Goal: Task Accomplishment & Management: Manage account settings

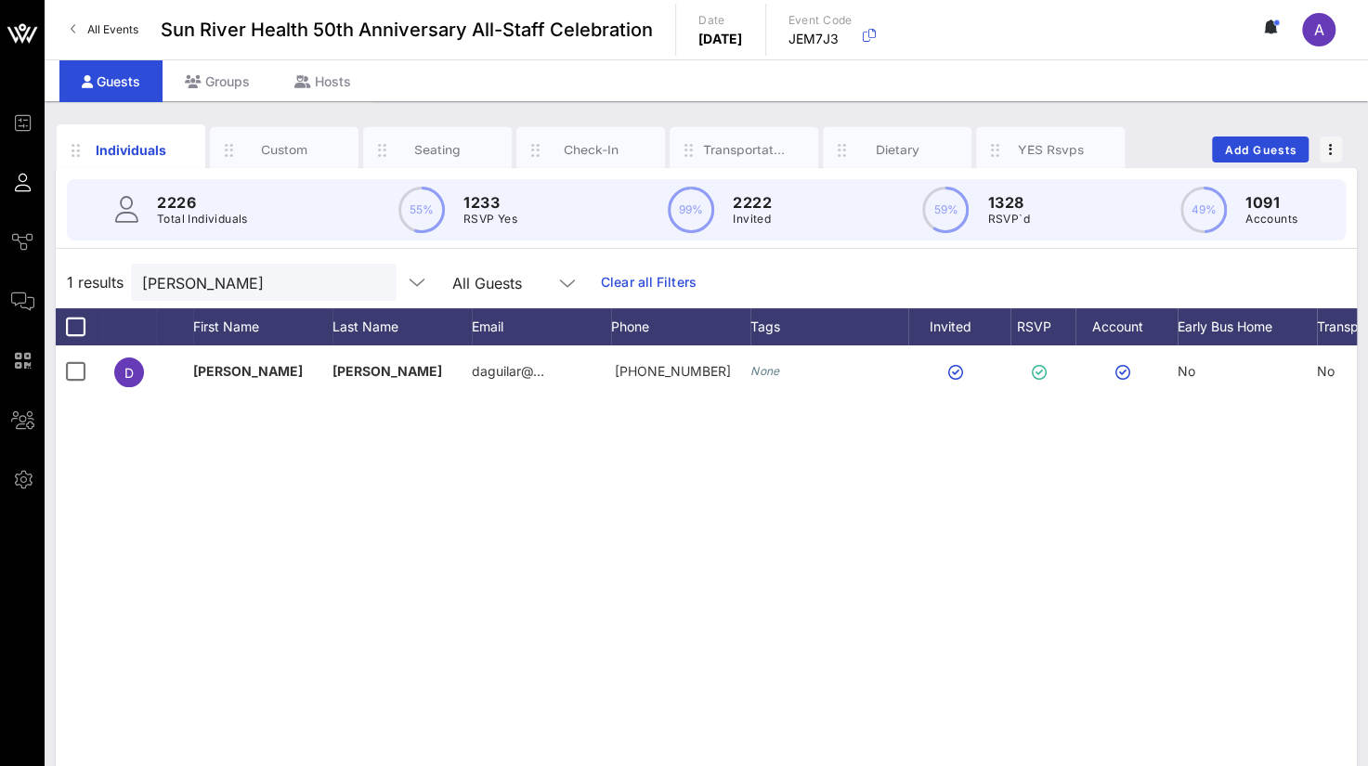
scroll to position [0, 146]
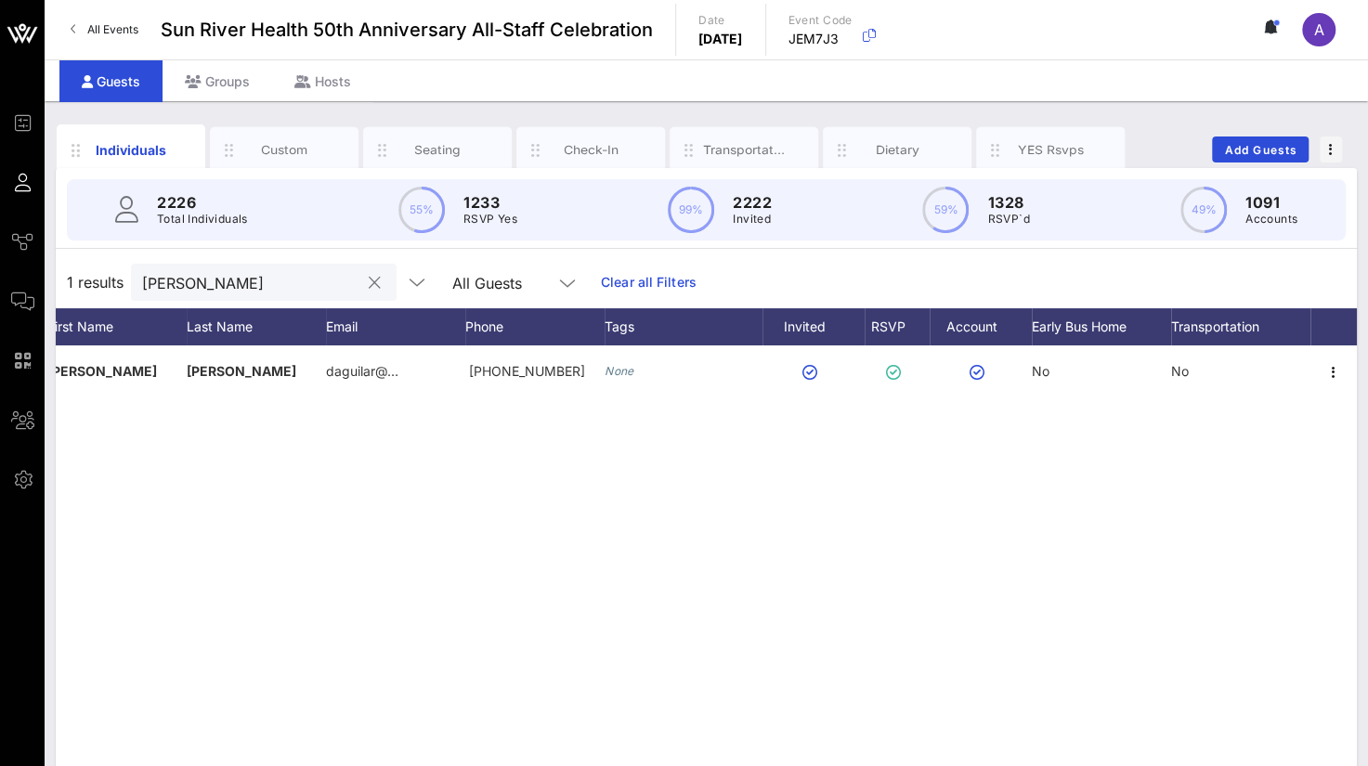
click at [234, 287] on input "[PERSON_NAME]" at bounding box center [250, 282] width 217 height 24
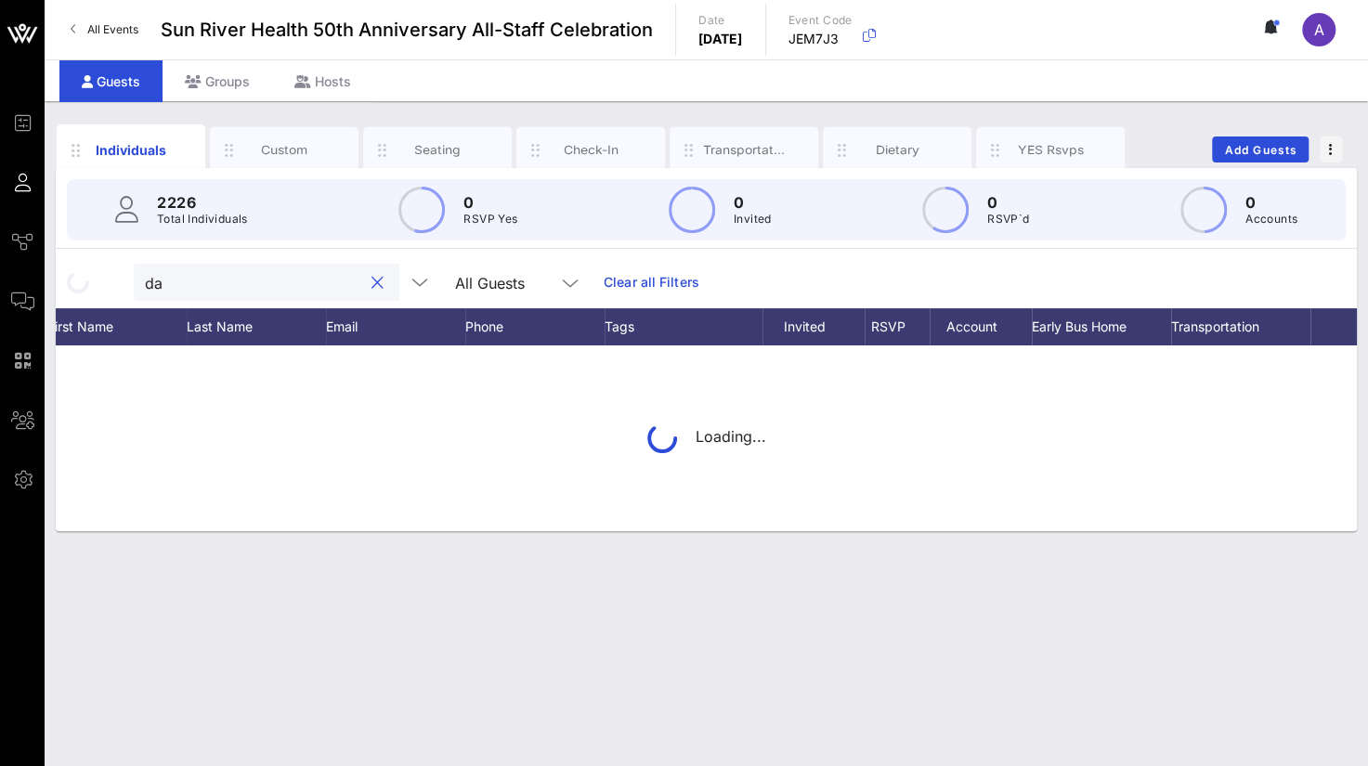
type input "d"
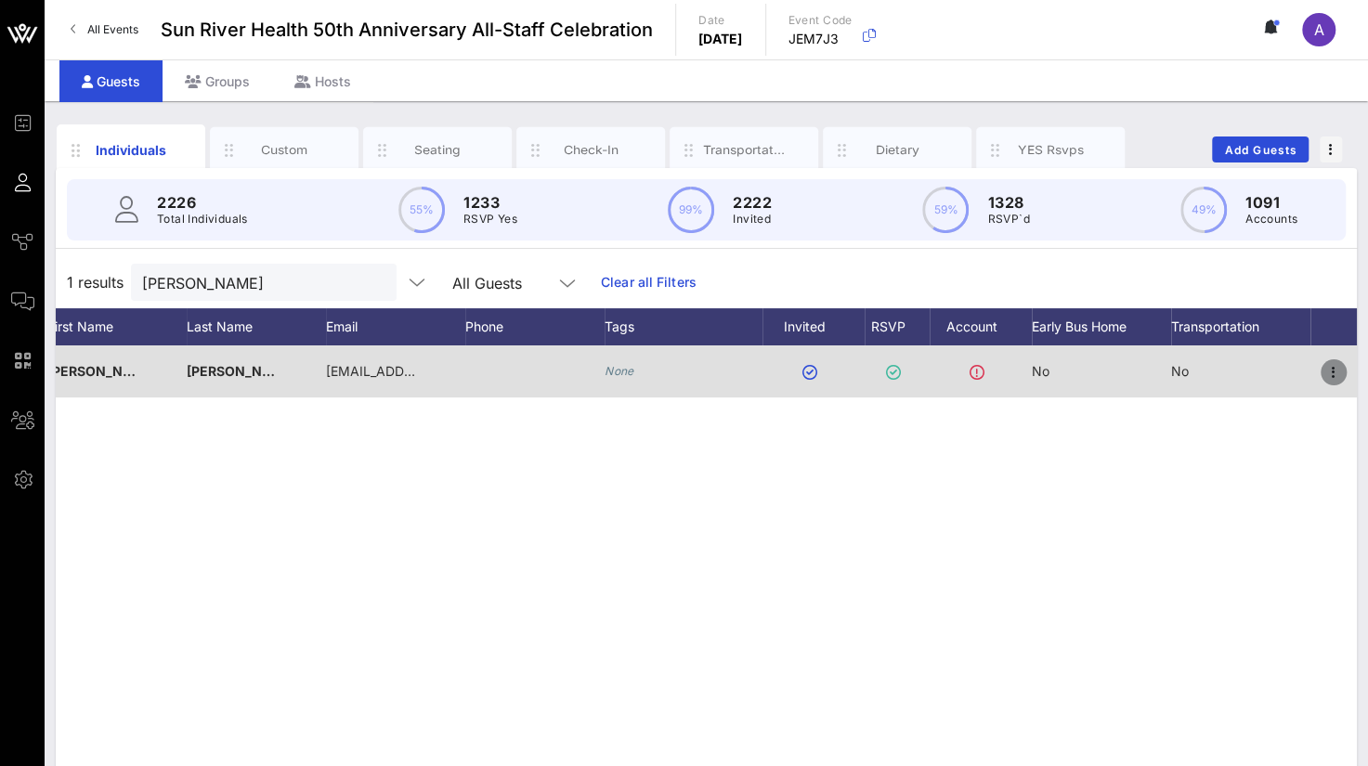
click at [1338, 363] on icon "button" at bounding box center [1333, 372] width 22 height 22
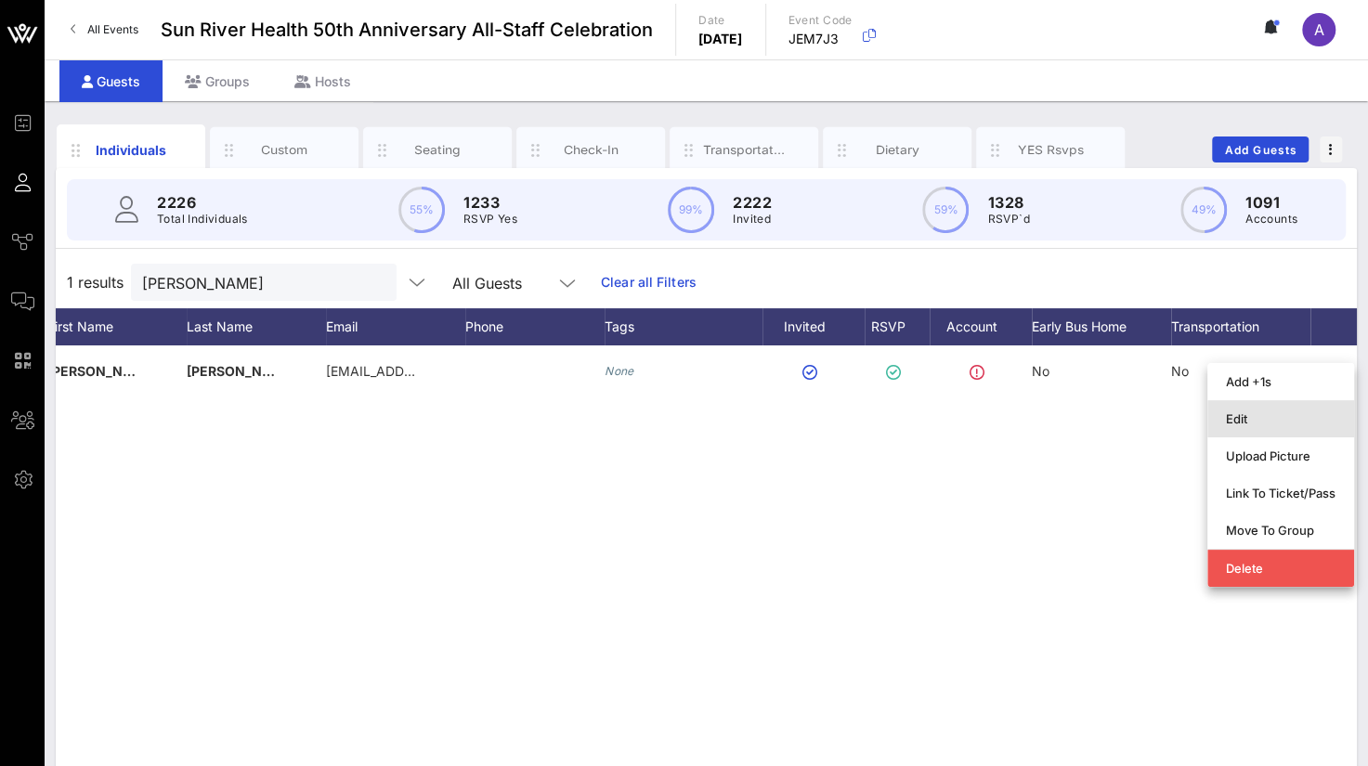
click at [1255, 422] on div "Edit" at bounding box center [1281, 418] width 110 height 15
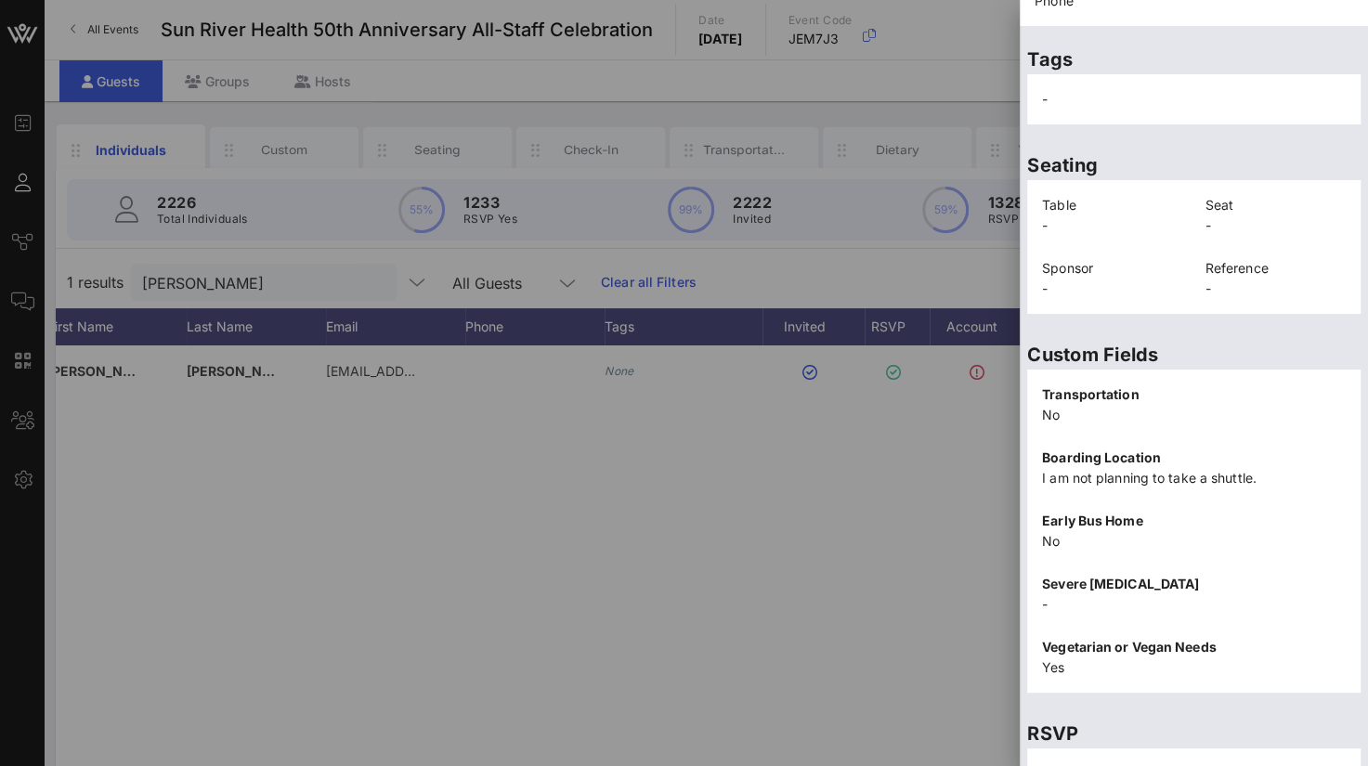
scroll to position [383, 0]
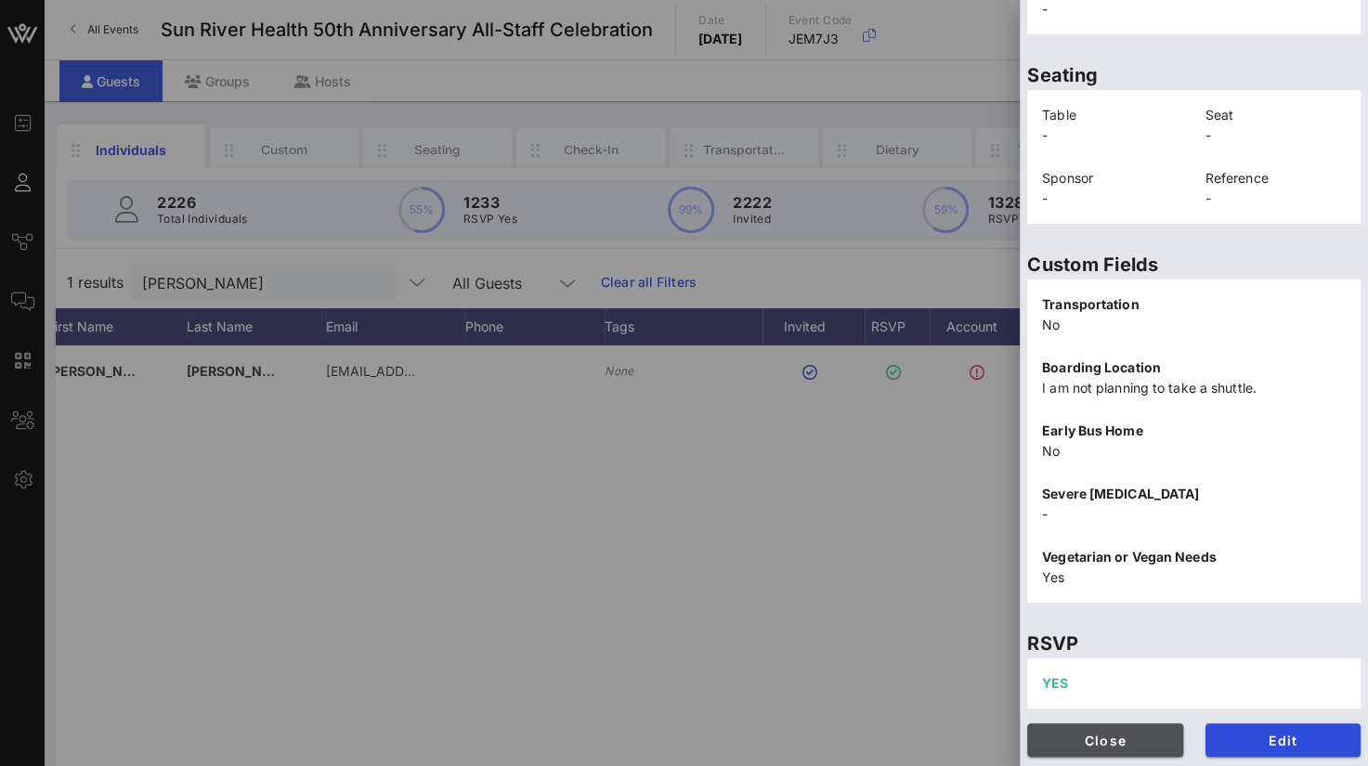
click at [1084, 738] on span "Close" at bounding box center [1105, 741] width 126 height 16
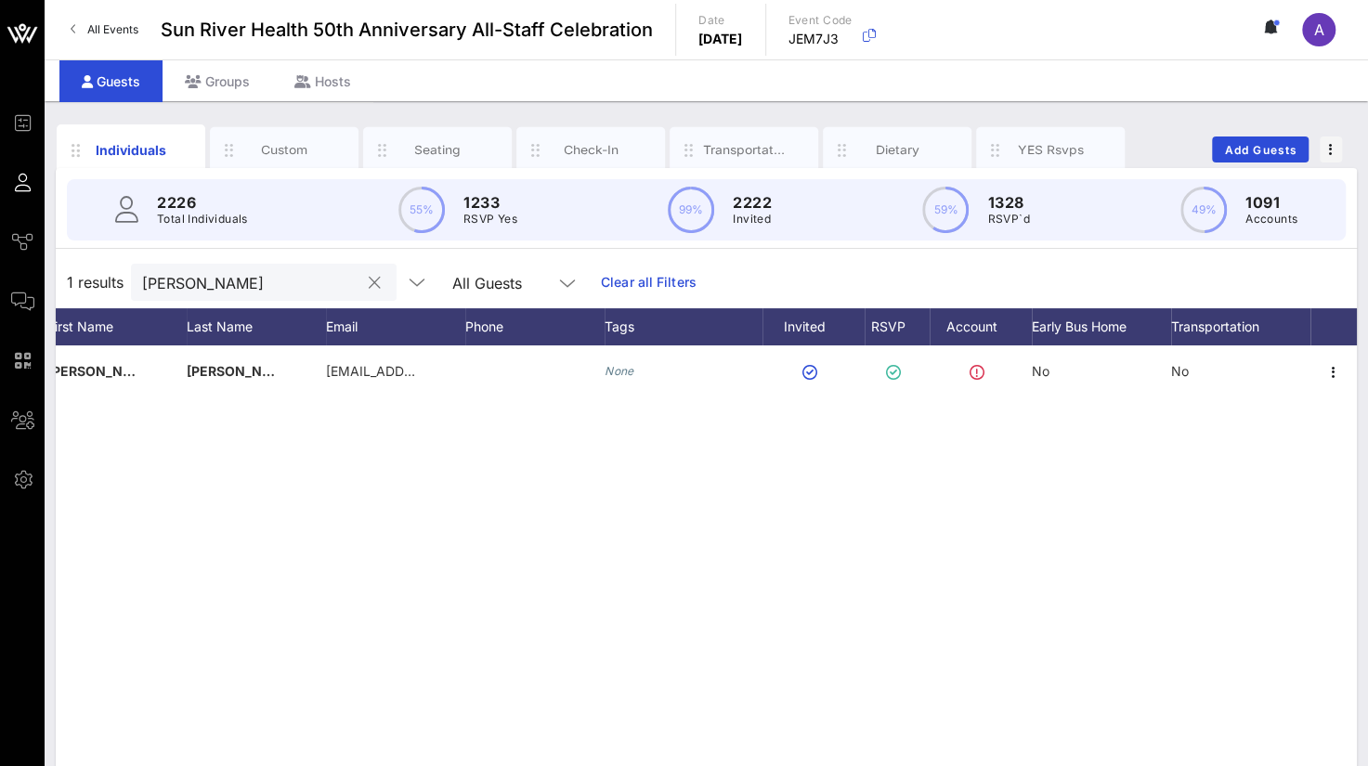
click at [268, 280] on input "[PERSON_NAME]" at bounding box center [250, 282] width 217 height 24
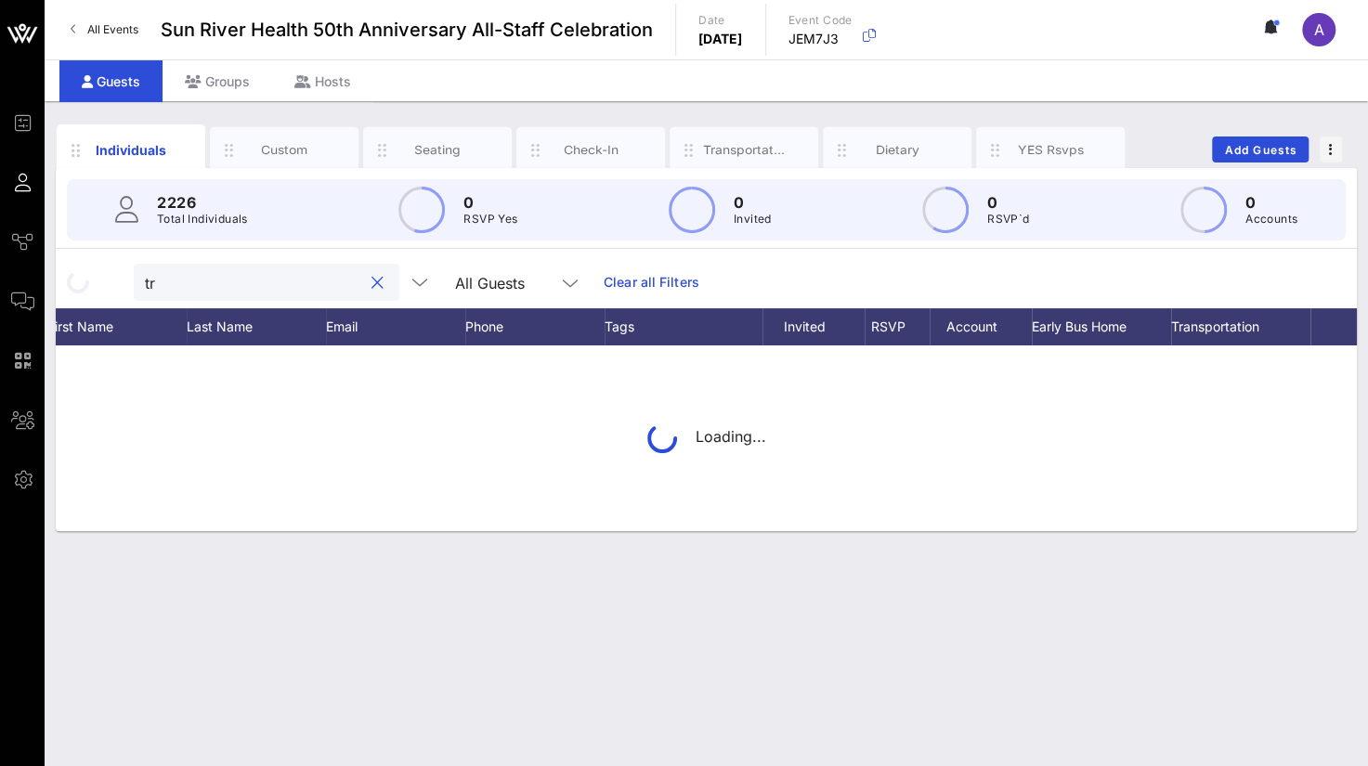
type input "t"
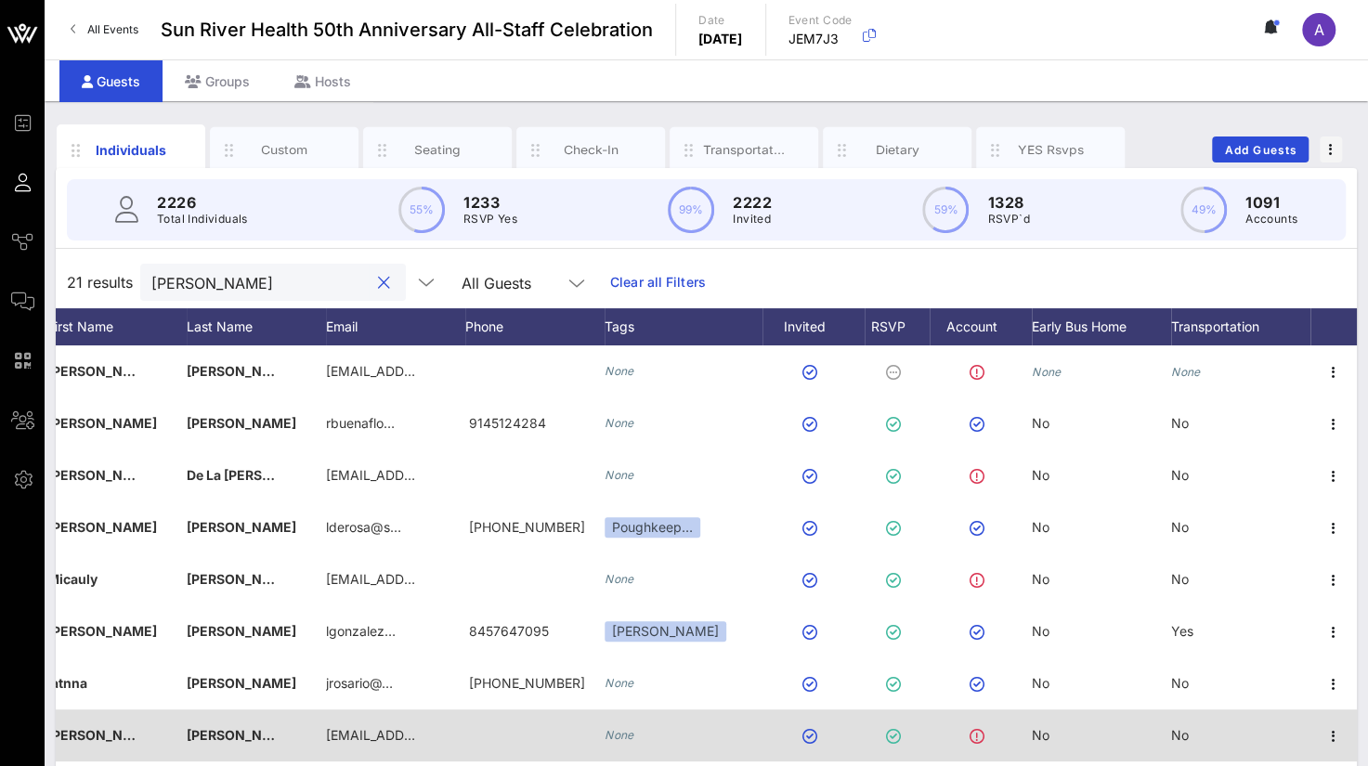
type input "[PERSON_NAME]"
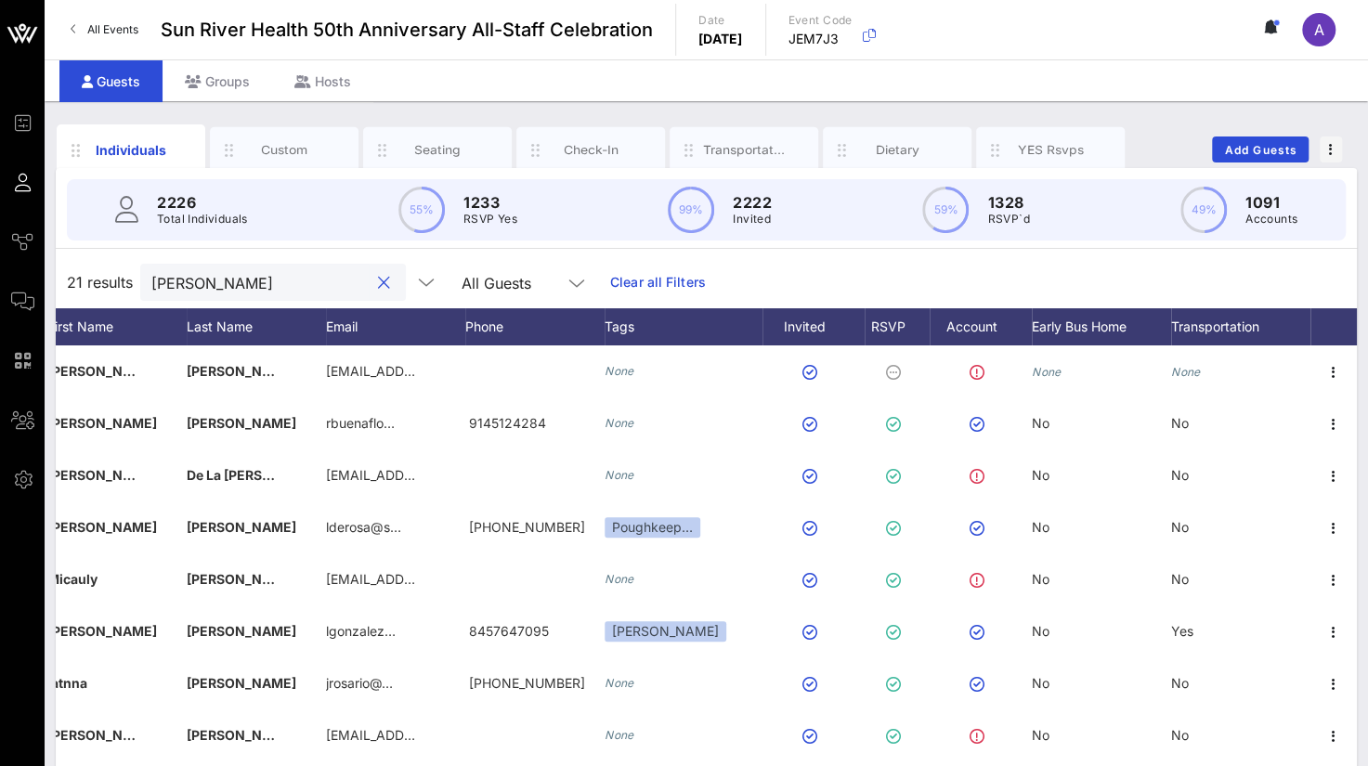
click at [378, 282] on button "clear icon" at bounding box center [384, 283] width 12 height 19
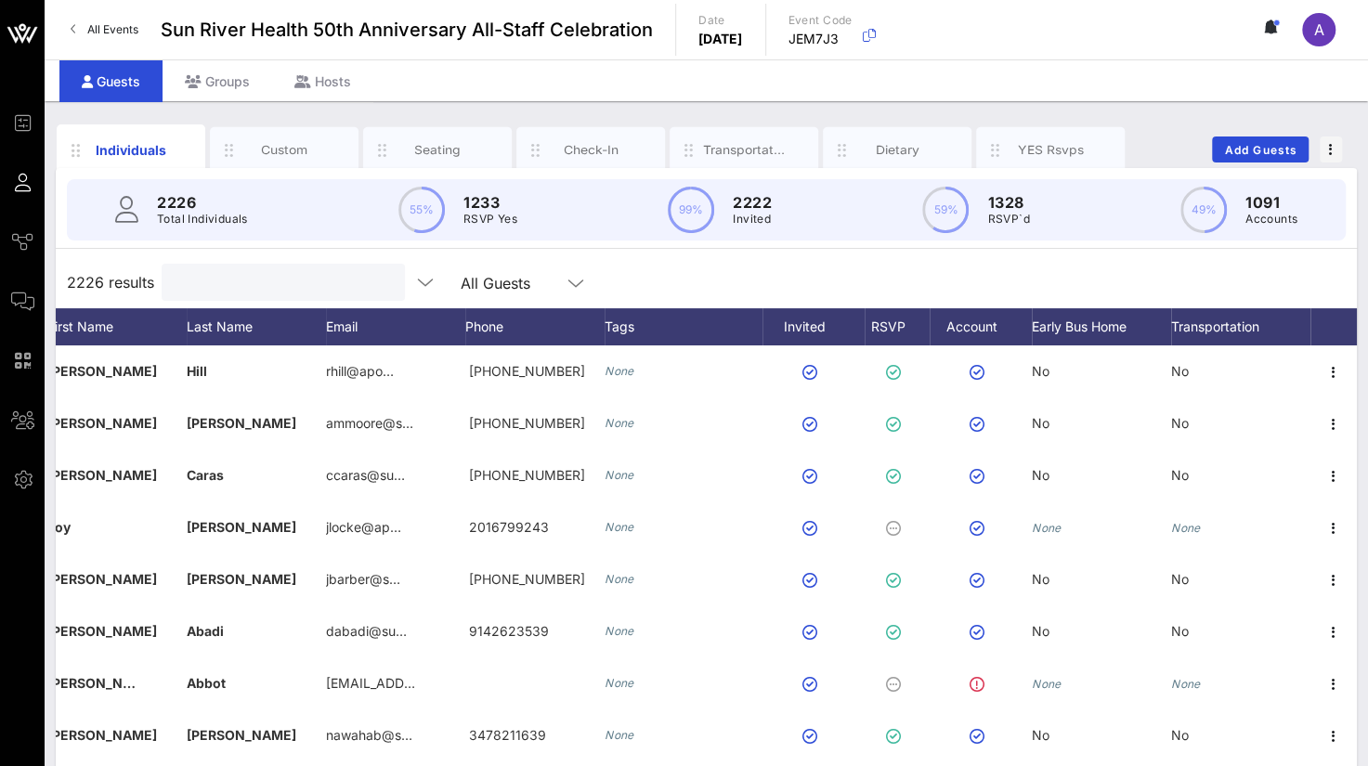
paste input "[PERSON_NAME]"
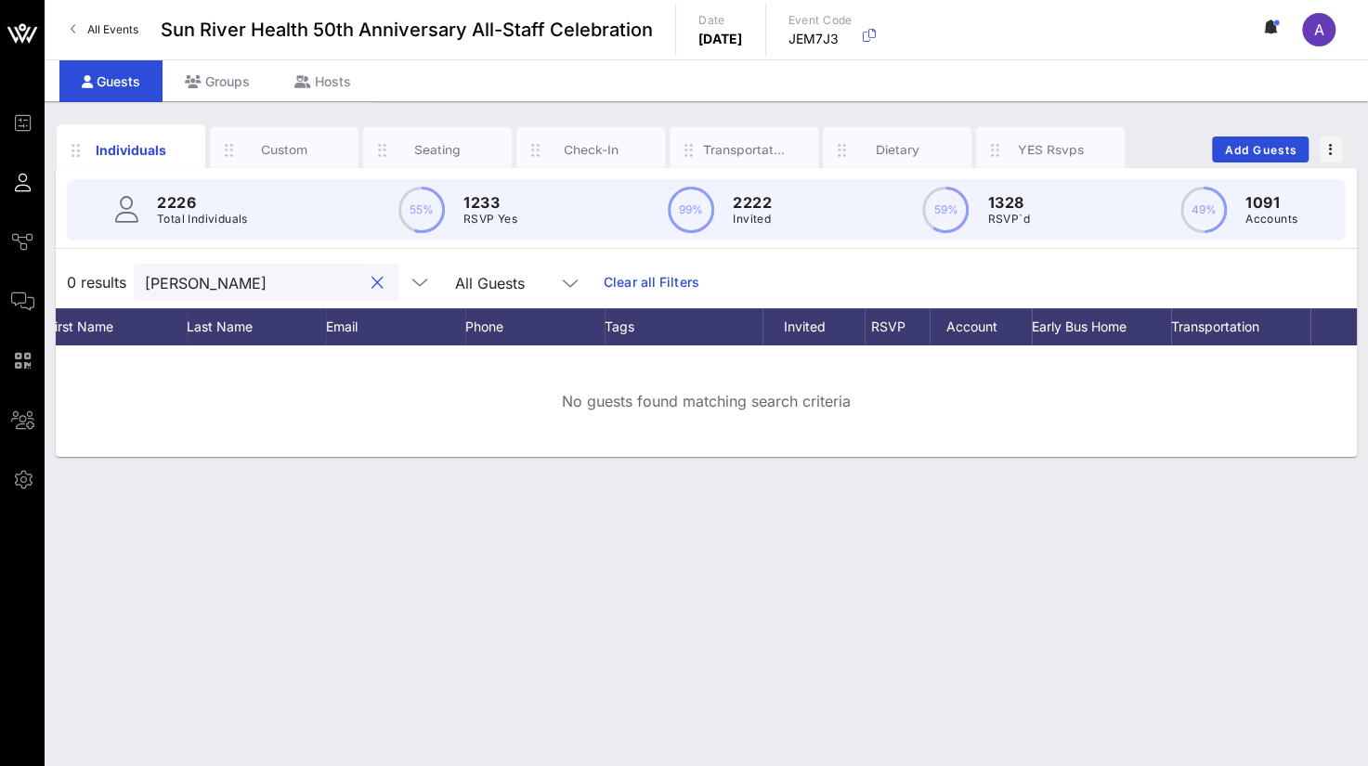
click at [234, 279] on input "[PERSON_NAME]" at bounding box center [253, 282] width 217 height 24
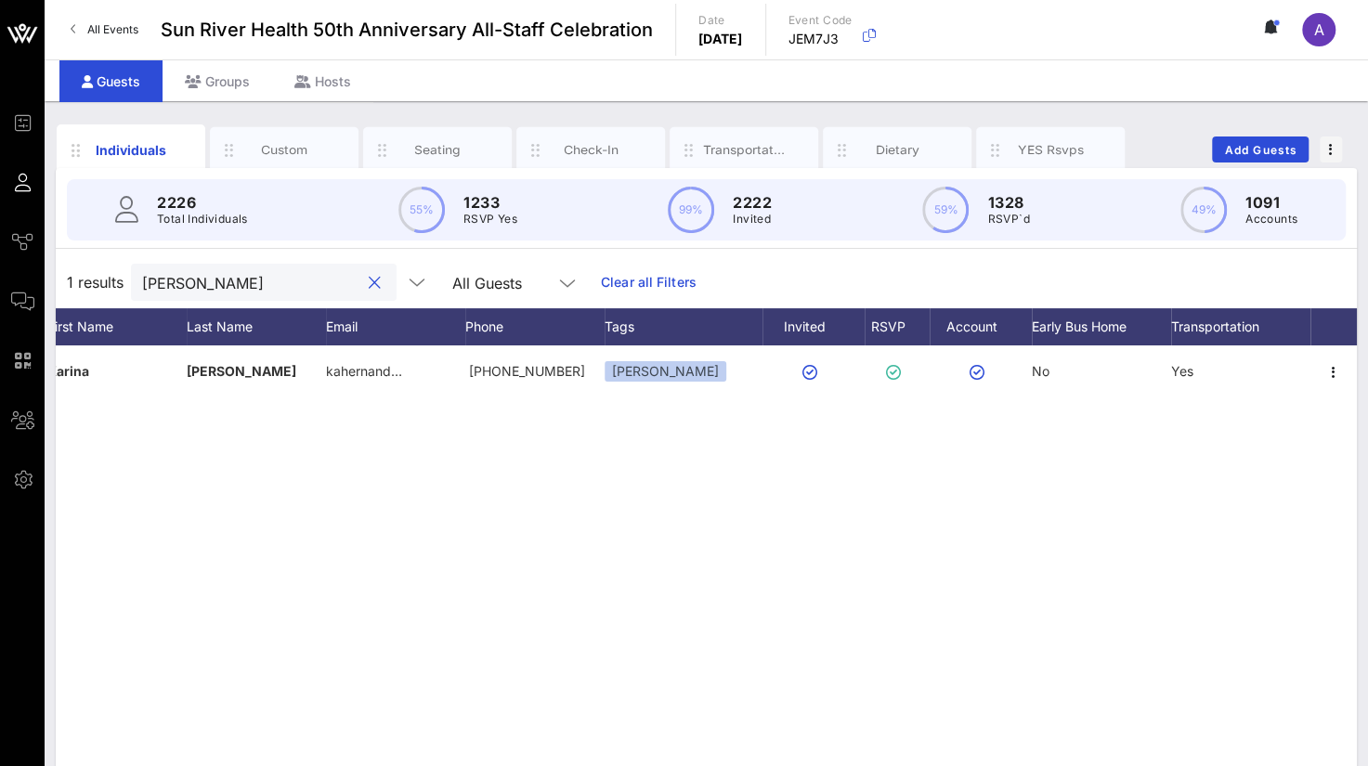
click at [203, 287] on input "[PERSON_NAME]" at bounding box center [250, 282] width 217 height 24
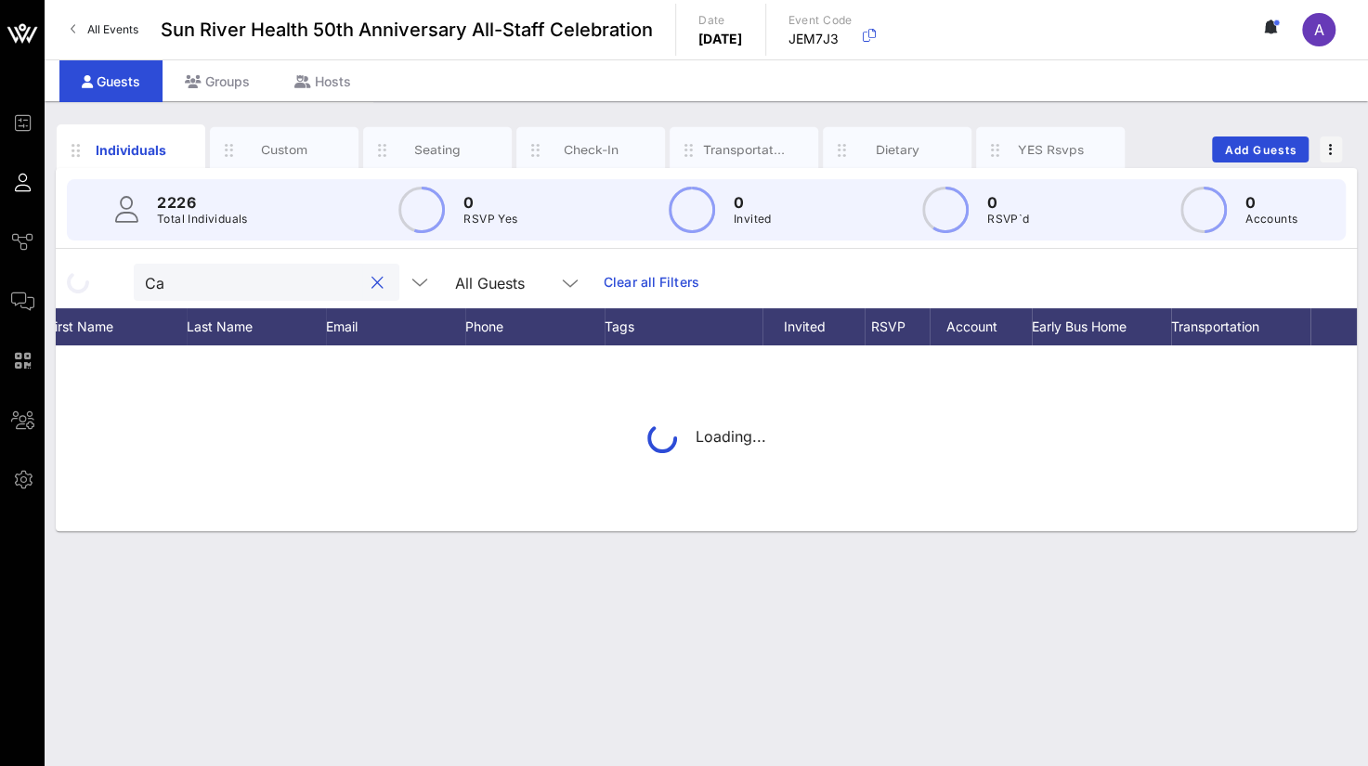
type input "C"
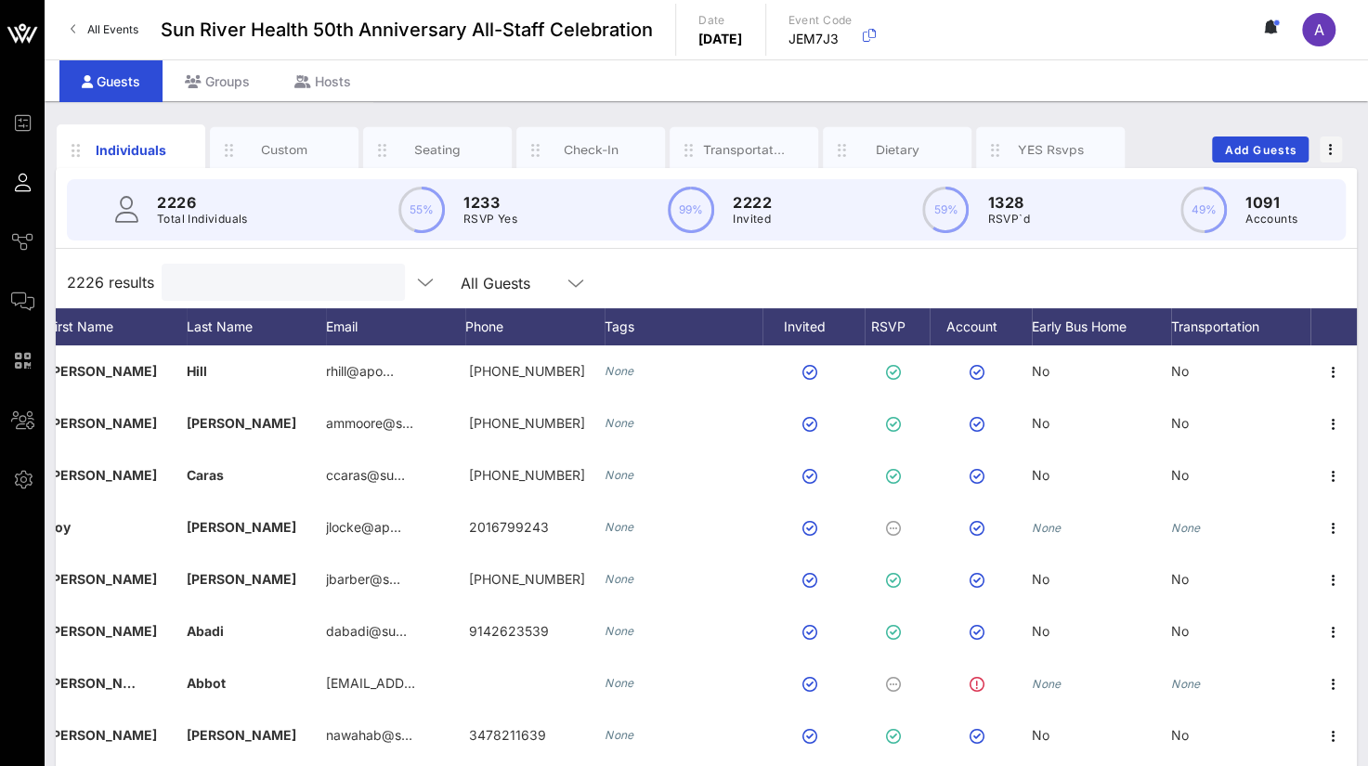
paste input "Joselys"
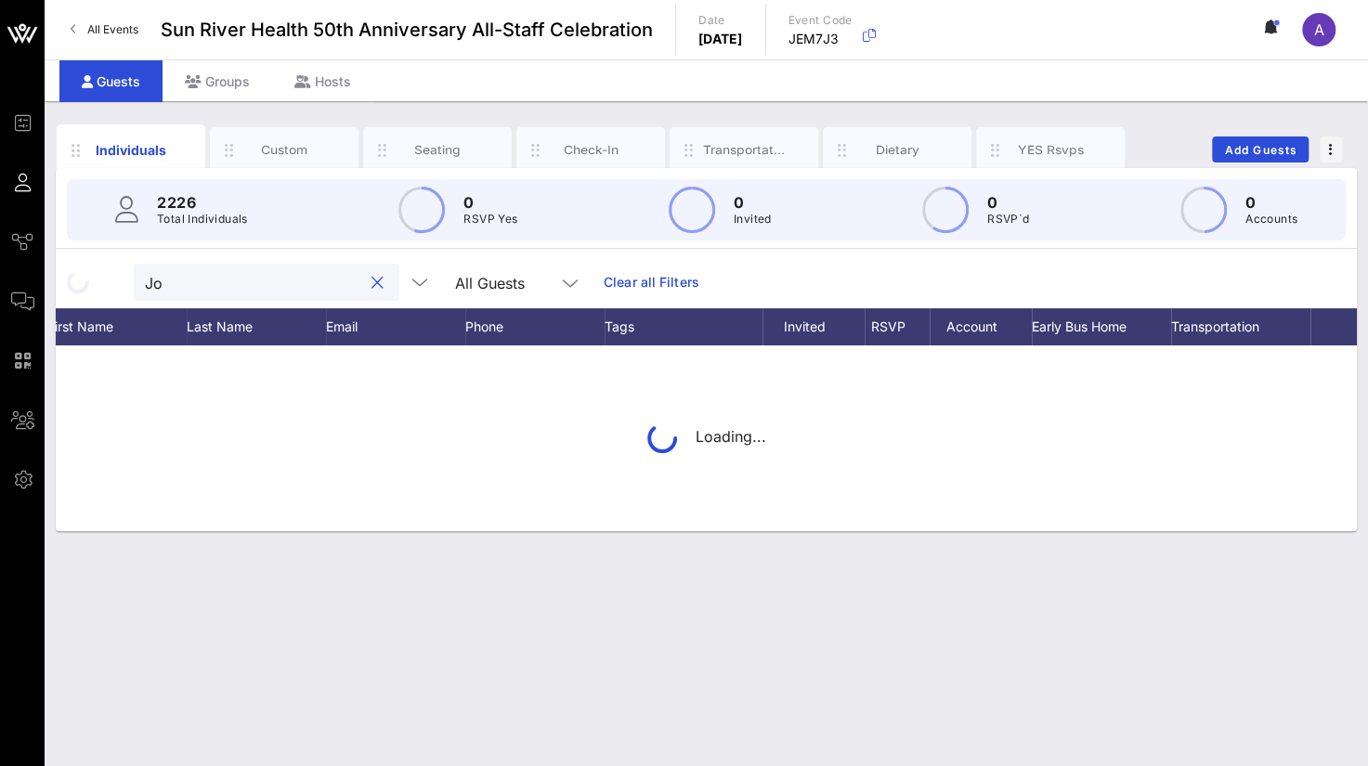
type input "J"
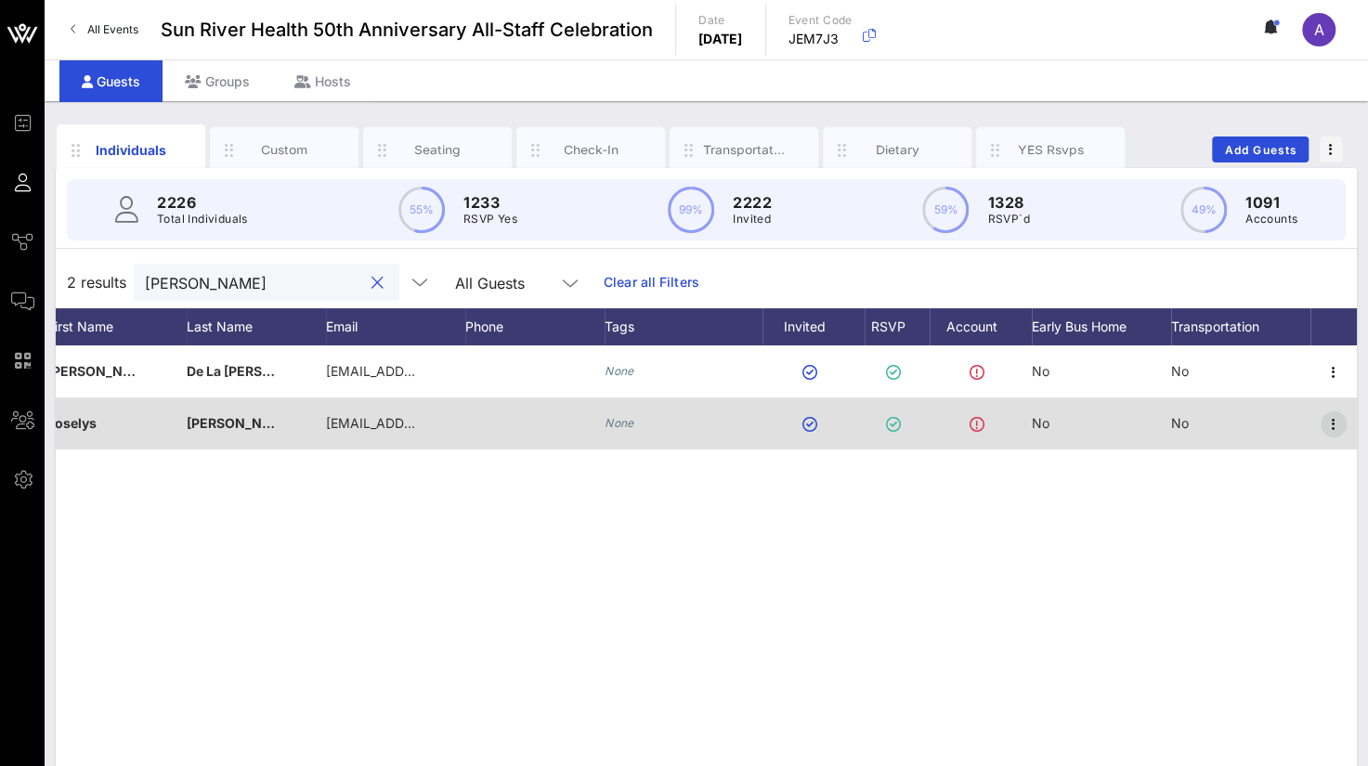
type input "[PERSON_NAME]"
click at [1329, 424] on icon "button" at bounding box center [1333, 424] width 22 height 22
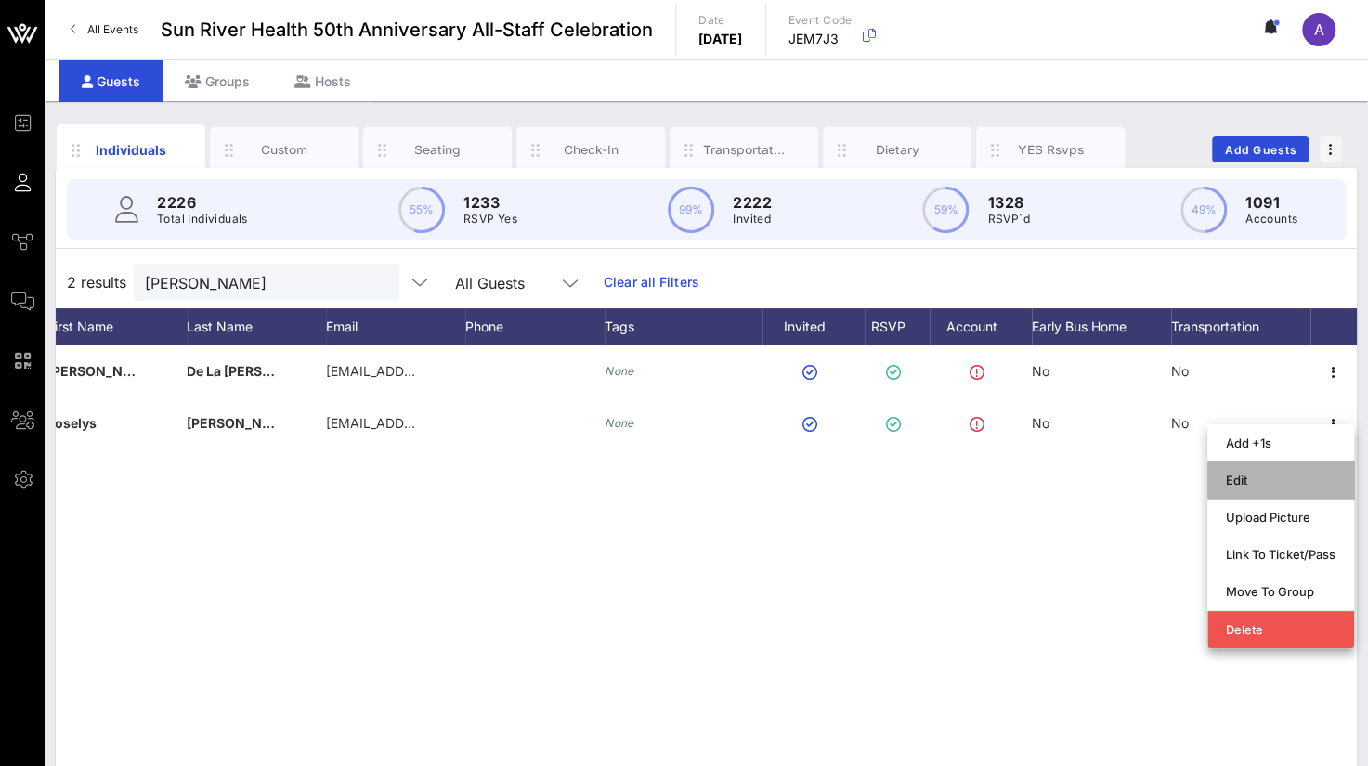
click at [1228, 480] on div "Edit" at bounding box center [1281, 480] width 110 height 15
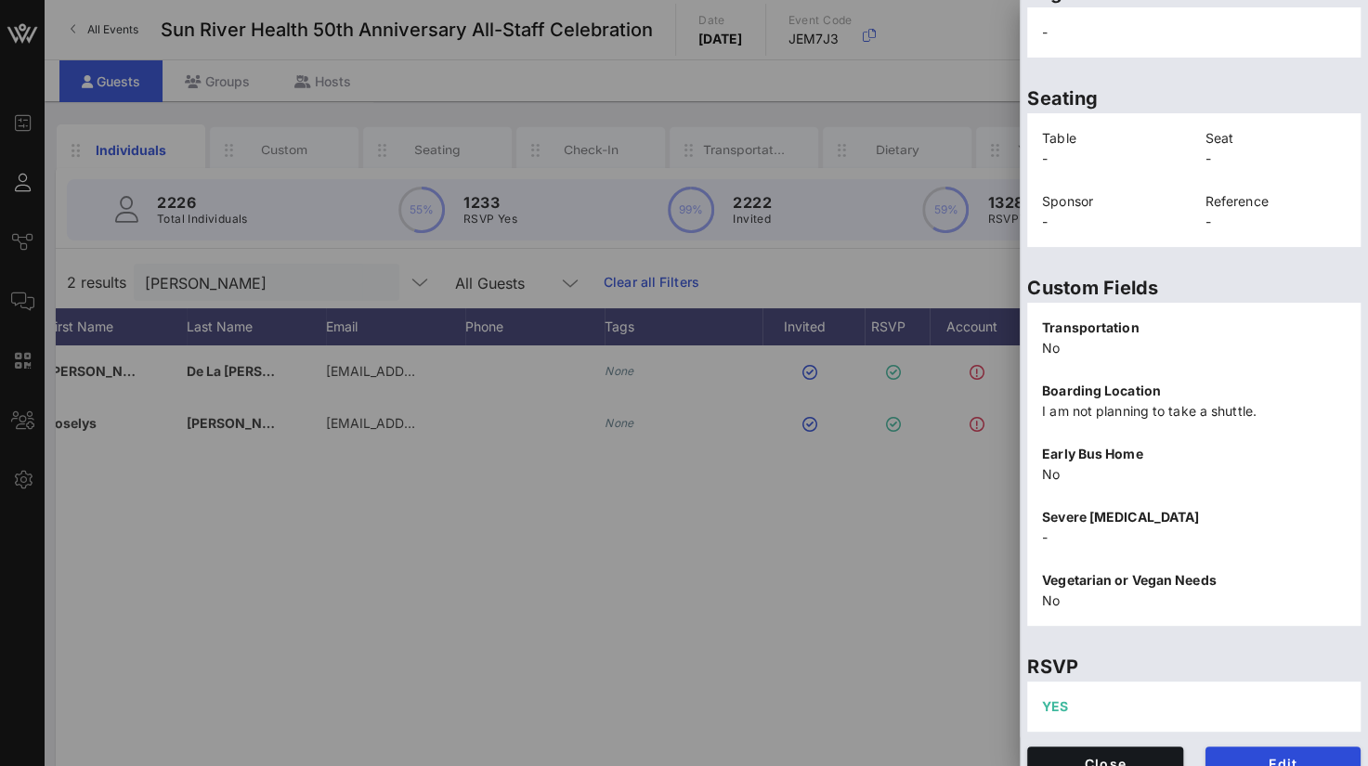
scroll to position [383, 0]
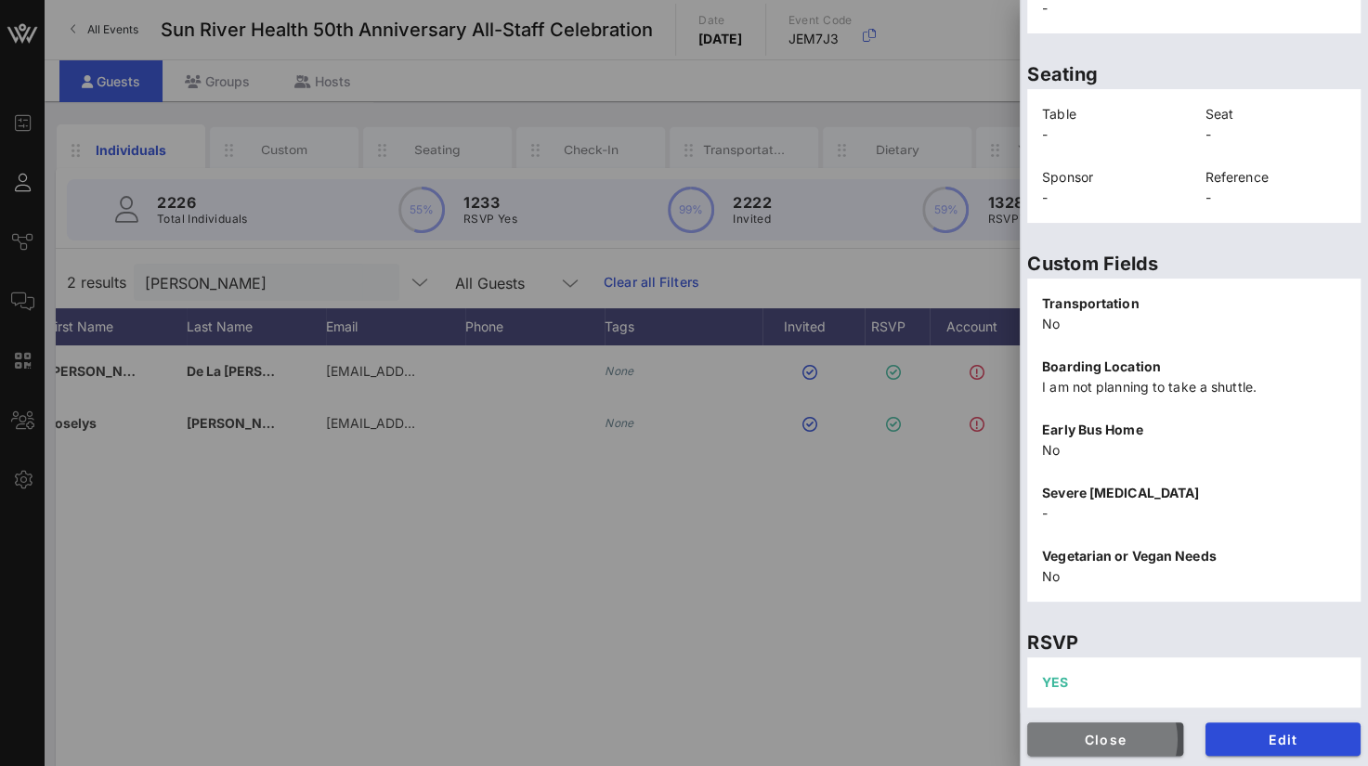
click at [1075, 736] on span "Close" at bounding box center [1105, 740] width 126 height 16
